Goal: Check status: Check status

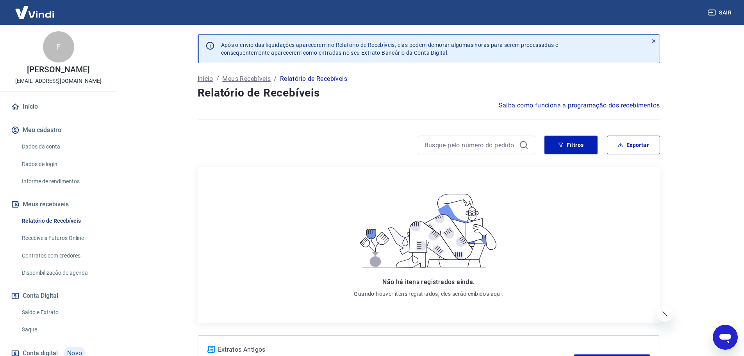
click at [53, 237] on link "Recebíveis Futuros Online" at bounding box center [63, 238] width 89 height 16
